Goal: Transaction & Acquisition: Book appointment/travel/reservation

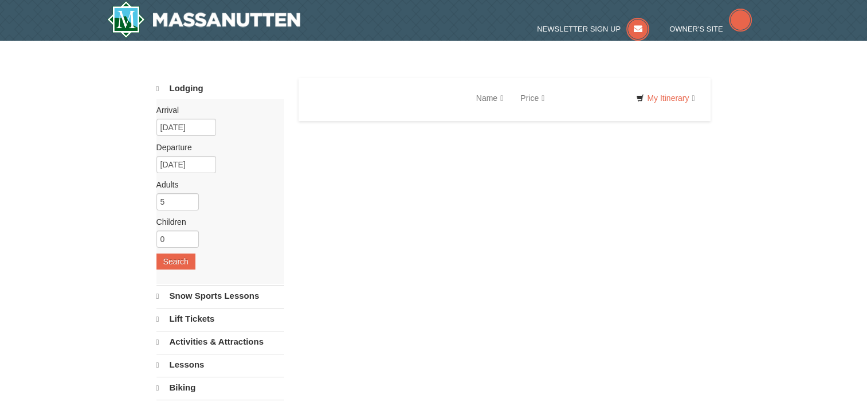
select select "10"
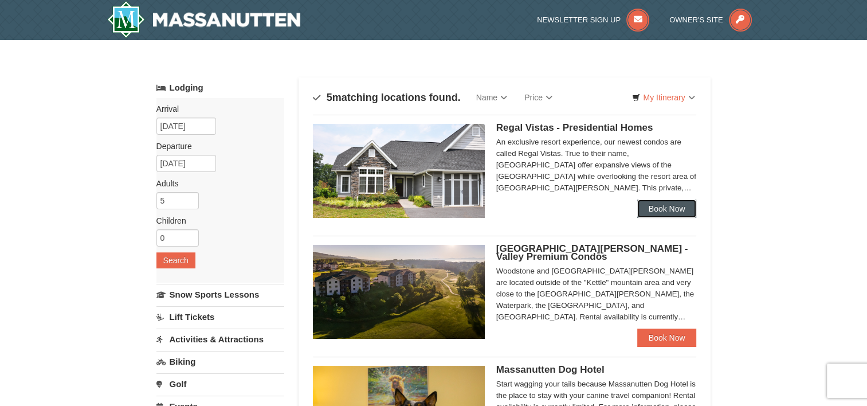
click at [669, 210] on link "Book Now" at bounding box center [668, 209] width 60 height 18
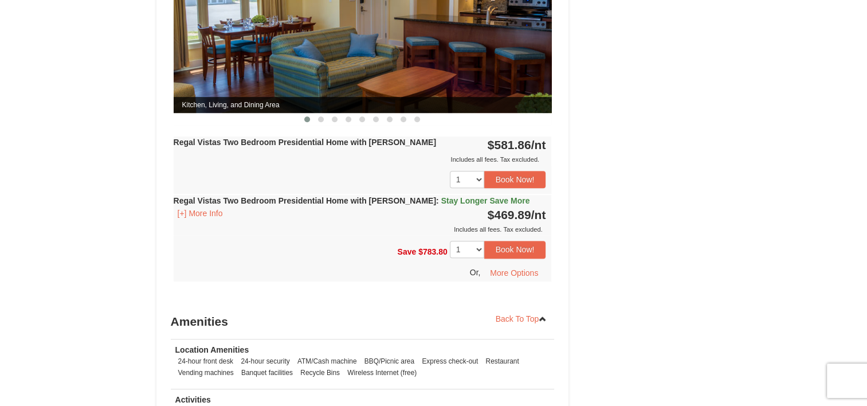
scroll to position [631, 0]
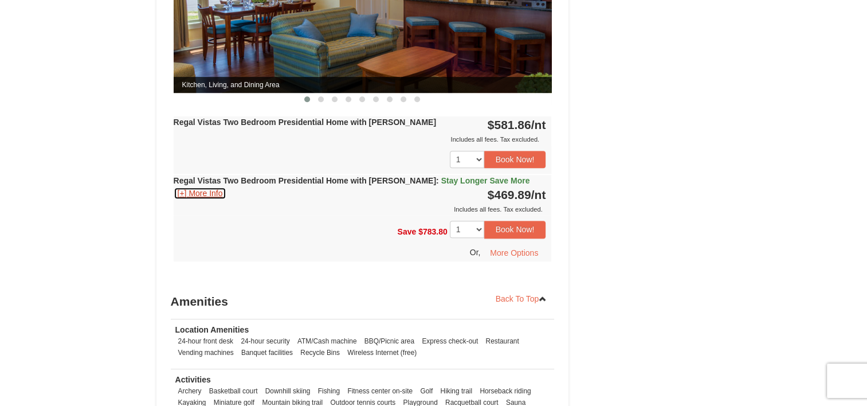
click at [198, 187] on button "[+] More Info" at bounding box center [200, 193] width 53 height 13
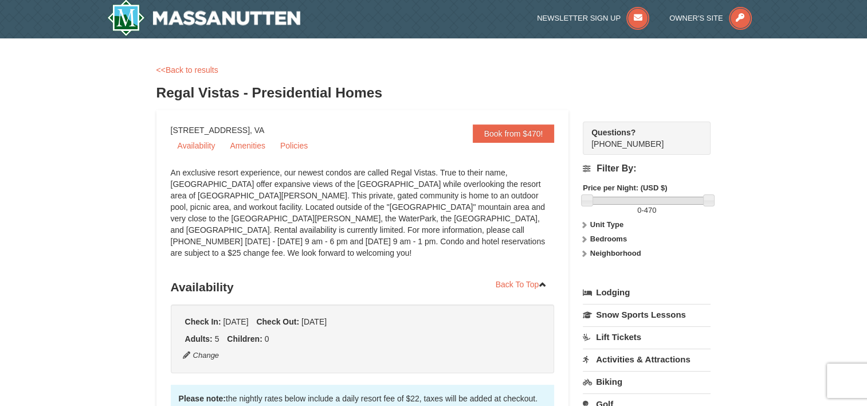
scroll to position [0, 0]
